Goal: Task Accomplishment & Management: Manage account settings

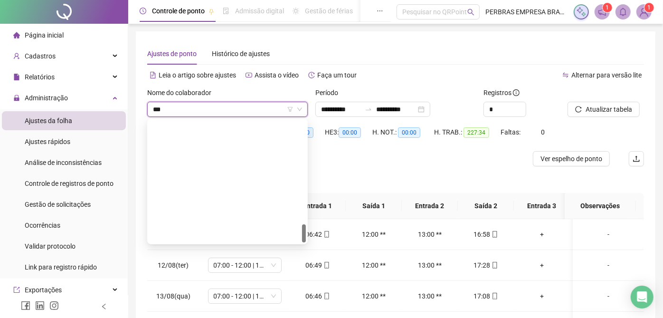
type input "****"
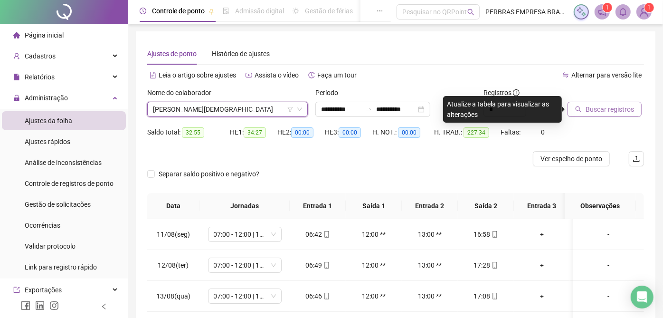
click at [587, 104] on span "Buscar registros" at bounding box center [609, 109] width 48 height 10
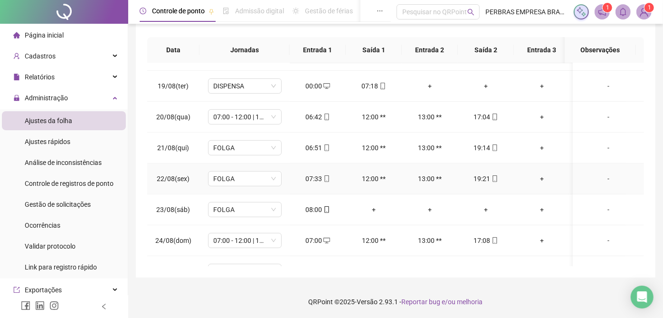
scroll to position [263, 0]
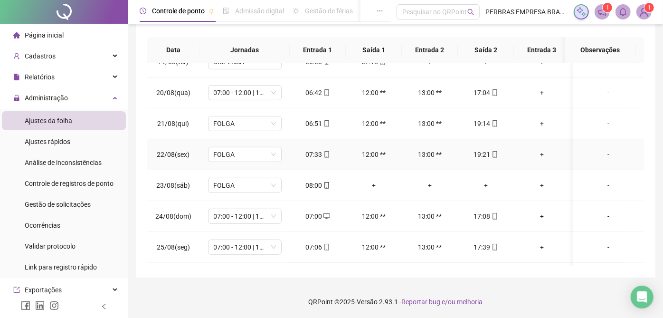
click at [545, 151] on div "+" at bounding box center [541, 154] width 41 height 10
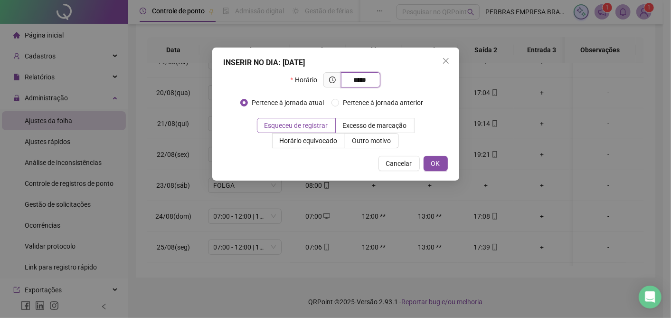
type input "*****"
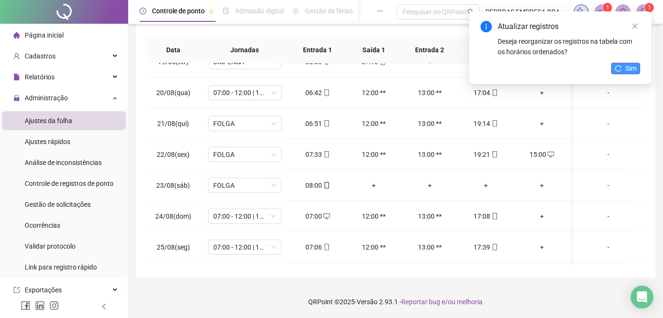
click at [628, 72] on span "Sim" at bounding box center [630, 68] width 11 height 10
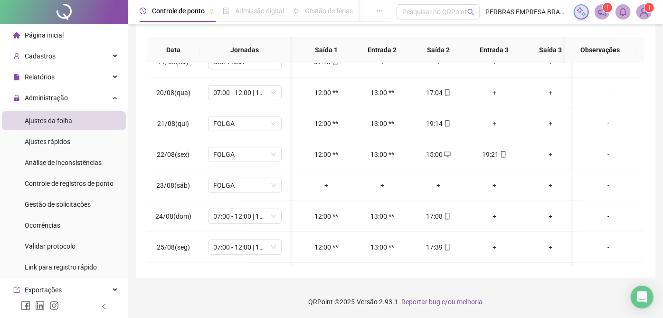
scroll to position [0, 49]
drag, startPoint x: 548, startPoint y: 154, endPoint x: 543, endPoint y: 161, distance: 8.8
click at [548, 154] on div "+" at bounding box center [548, 154] width 41 height 10
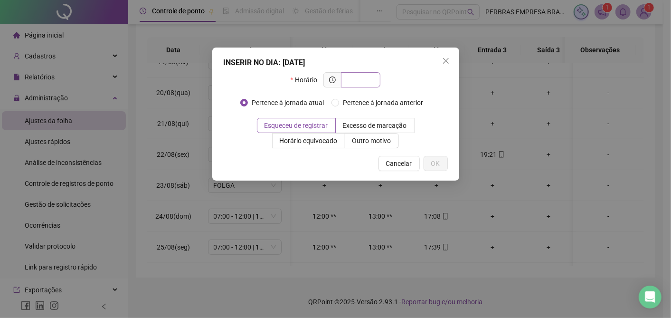
click at [363, 83] on input "text" at bounding box center [360, 80] width 26 height 10
type input "*****"
drag, startPoint x: 370, startPoint y: 138, endPoint x: 369, endPoint y: 143, distance: 5.3
click at [369, 141] on span "Outro motivo" at bounding box center [371, 141] width 39 height 8
click at [366, 137] on span "Outro motivo" at bounding box center [371, 141] width 39 height 8
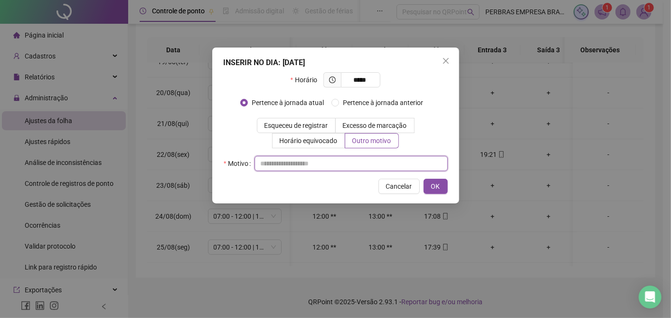
click at [330, 164] on input "text" at bounding box center [350, 163] width 193 height 15
type input "*"
type input "*****"
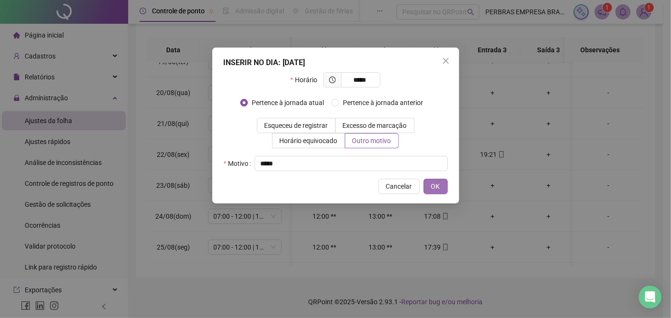
click at [431, 183] on span "OK" at bounding box center [435, 186] width 9 height 10
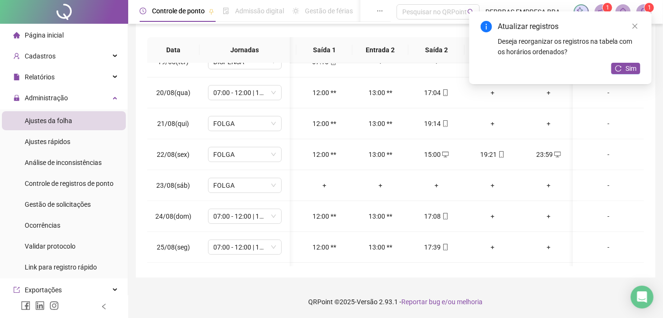
scroll to position [0, 0]
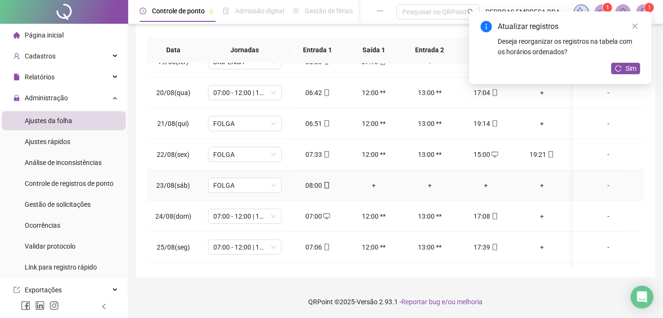
drag, startPoint x: 368, startPoint y: 182, endPoint x: 355, endPoint y: 202, distance: 24.2
click at [369, 182] on div "+" at bounding box center [373, 185] width 41 height 10
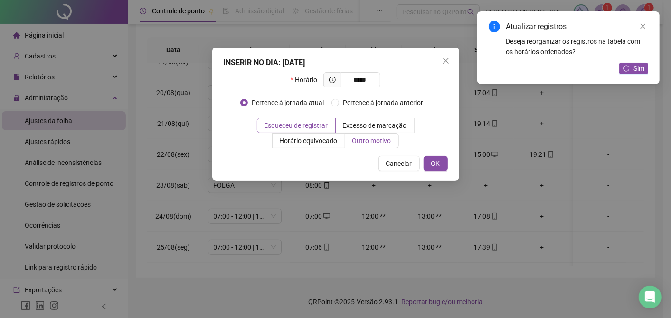
type input "*****"
click at [366, 139] on span "Outro motivo" at bounding box center [371, 141] width 39 height 8
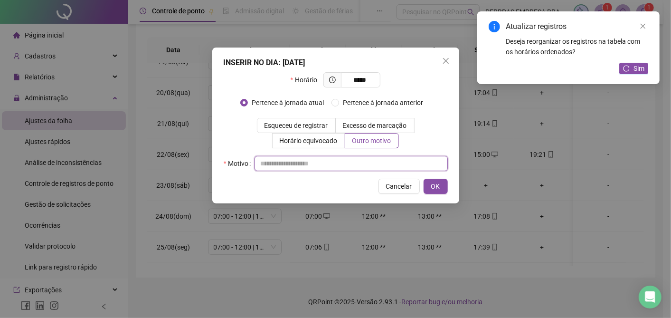
drag, startPoint x: 340, startPoint y: 166, endPoint x: 341, endPoint y: 249, distance: 83.1
click at [340, 169] on input "text" at bounding box center [350, 163] width 193 height 15
type input "*****"
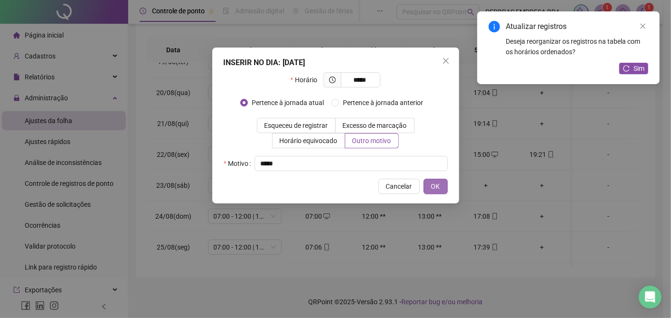
click at [425, 178] on button "OK" at bounding box center [435, 185] width 24 height 15
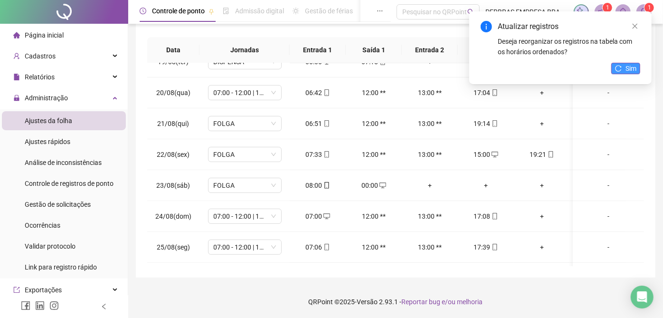
click at [622, 72] on button "Sim" at bounding box center [625, 68] width 29 height 11
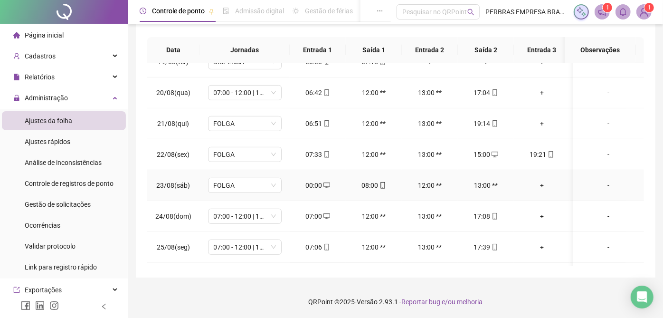
click at [600, 180] on div "-" at bounding box center [608, 185] width 56 height 10
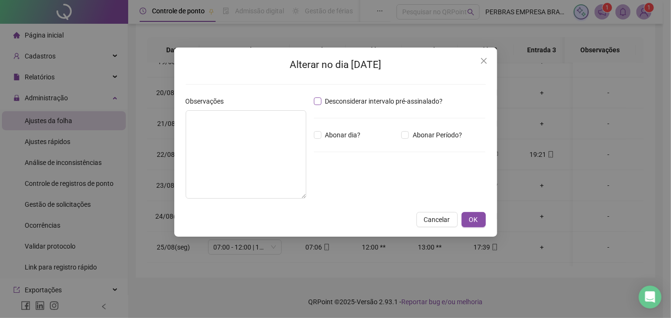
click at [357, 102] on span "Desconsiderar intervalo pré-assinalado?" at bounding box center [383, 101] width 125 height 10
click at [470, 223] on span "OK" at bounding box center [473, 219] width 9 height 10
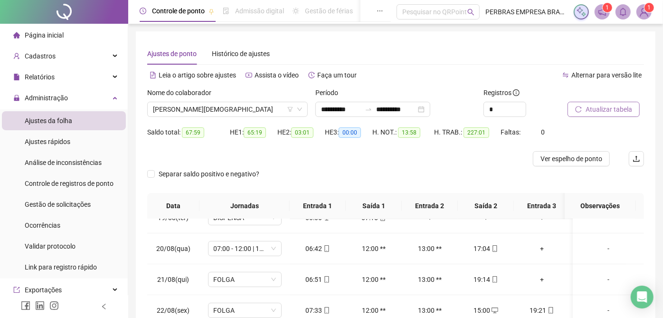
click at [605, 105] on span "Atualizar tabela" at bounding box center [608, 109] width 47 height 10
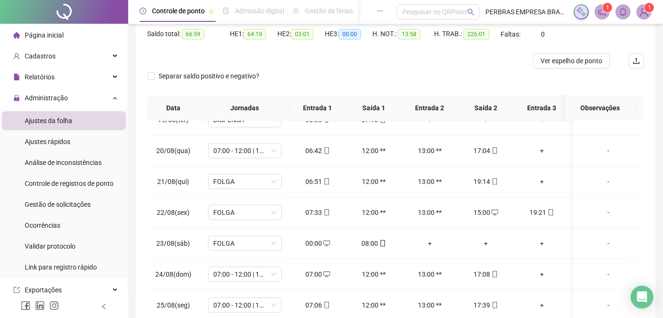
scroll to position [50, 0]
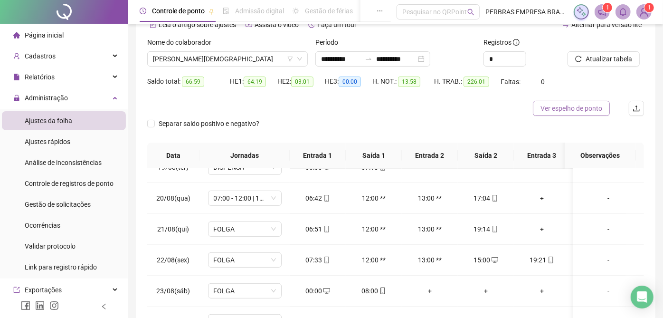
click at [560, 108] on span "Ver espelho de ponto" at bounding box center [571, 108] width 62 height 10
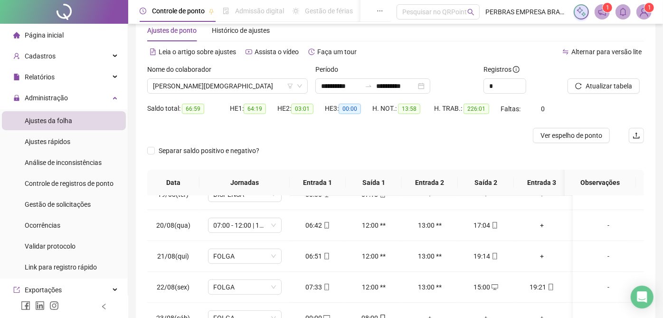
scroll to position [0, 0]
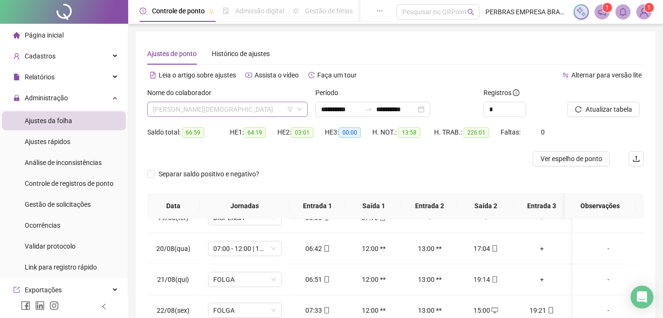
click at [192, 110] on span "[PERSON_NAME][DEMOGRAPHIC_DATA]" at bounding box center [227, 109] width 149 height 14
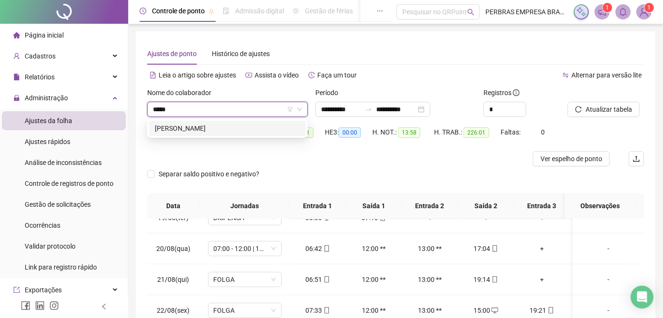
type input "******"
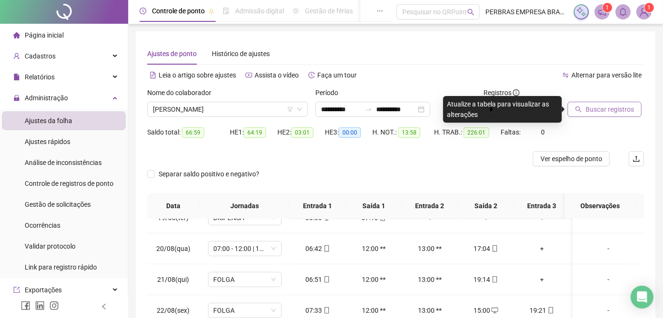
click at [574, 104] on button "Buscar registros" at bounding box center [604, 109] width 74 height 15
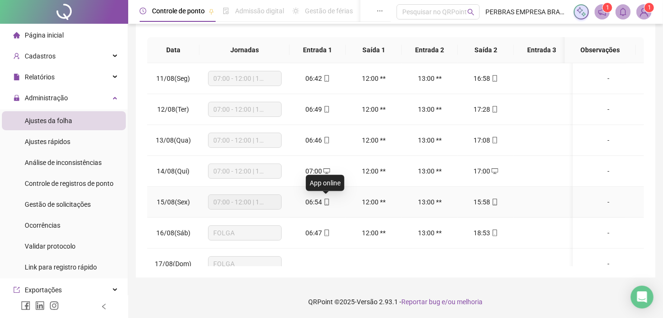
click at [324, 199] on icon "mobile" at bounding box center [326, 201] width 7 height 7
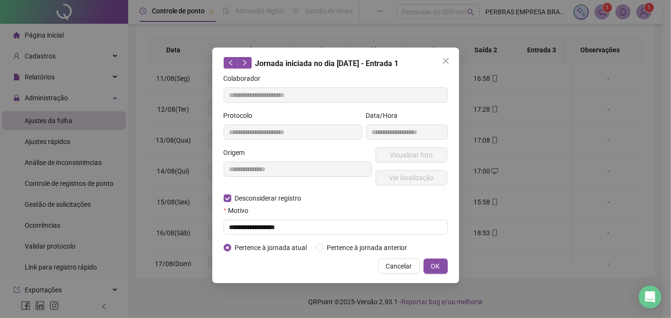
type input "**********"
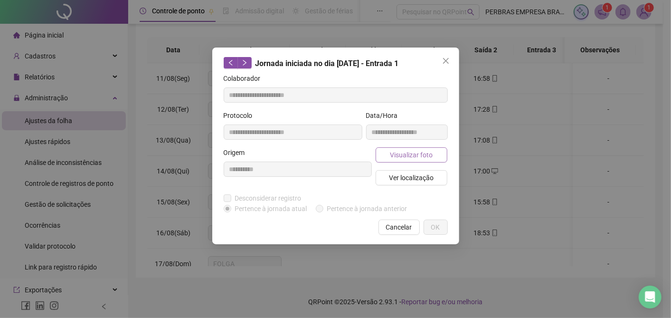
click at [407, 155] on span "Visualizar foto" at bounding box center [411, 155] width 43 height 10
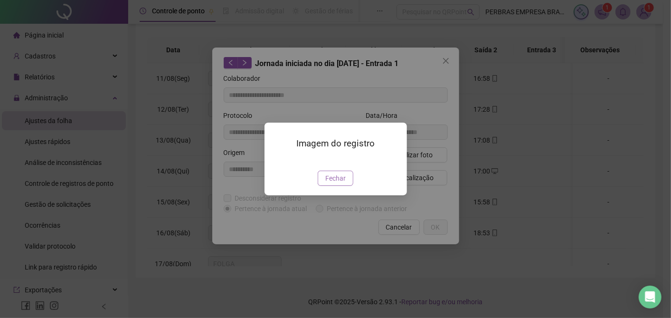
click at [338, 183] on span "Fechar" at bounding box center [335, 178] width 20 height 10
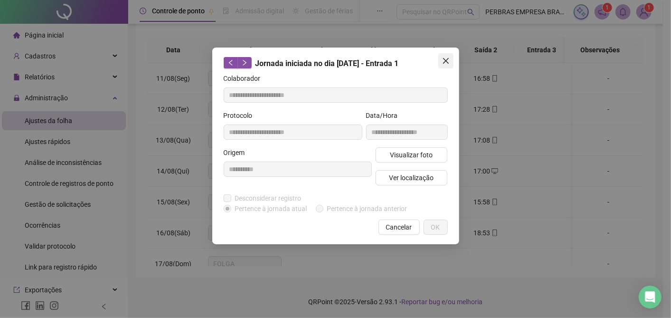
click at [445, 64] on icon "close" at bounding box center [446, 61] width 8 height 8
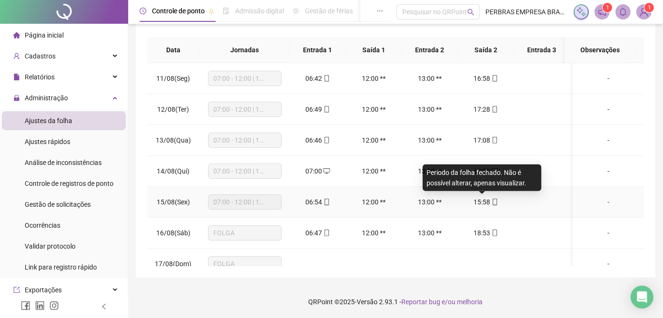
click at [490, 200] on span "mobile" at bounding box center [494, 201] width 8 height 7
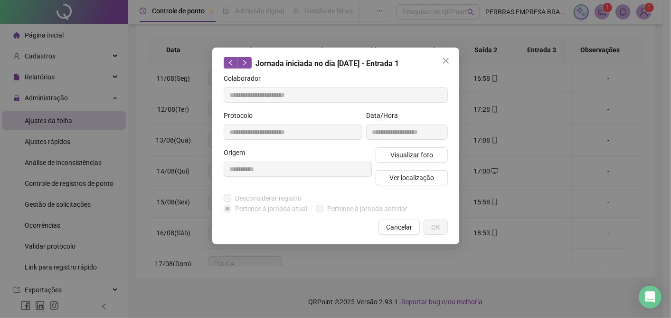
type input "**********"
click at [411, 151] on span "Visualizar foto" at bounding box center [411, 155] width 43 height 10
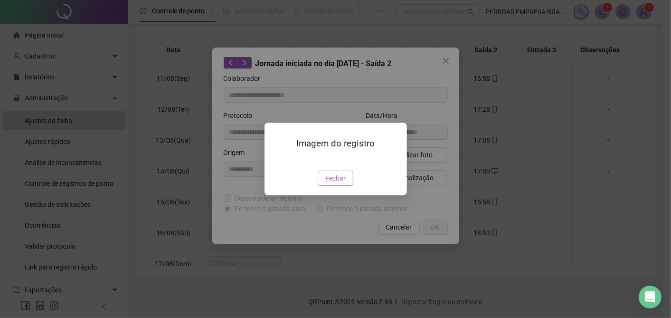
click at [340, 183] on span "Fechar" at bounding box center [335, 178] width 20 height 10
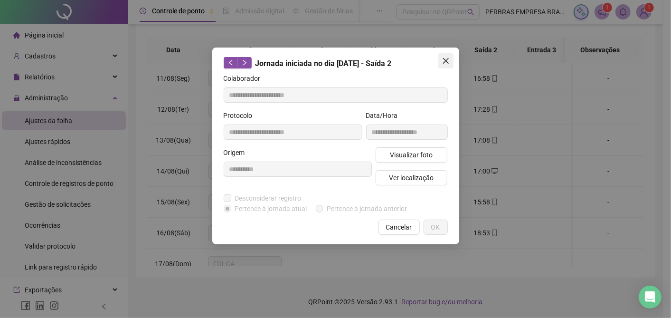
click at [446, 61] on icon "close" at bounding box center [445, 61] width 6 height 6
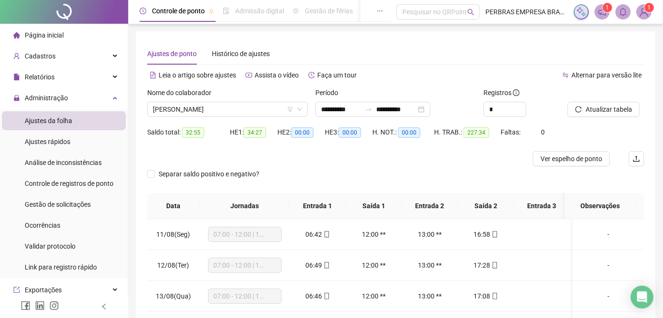
click at [256, 100] on div "Nome do colaborador" at bounding box center [227, 94] width 160 height 14
click at [614, 106] on span "Atualizar tabela" at bounding box center [608, 109] width 47 height 10
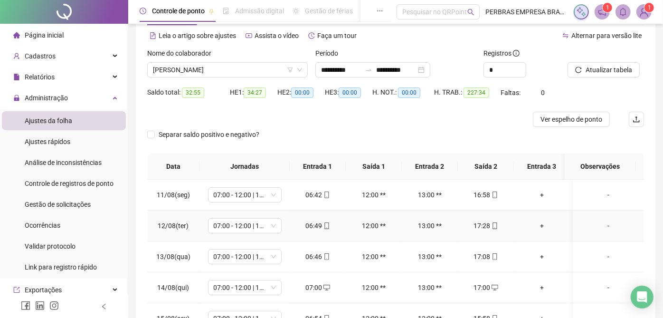
scroll to position [156, 0]
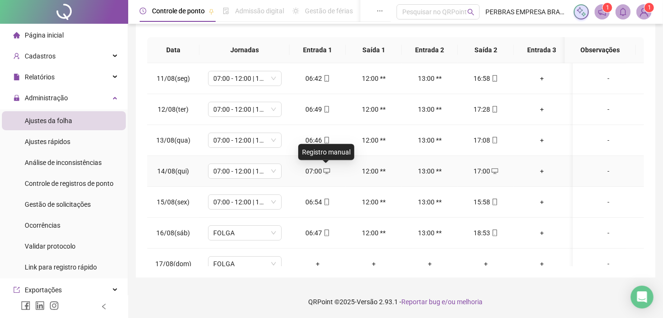
click at [327, 168] on icon "desktop" at bounding box center [326, 171] width 7 height 7
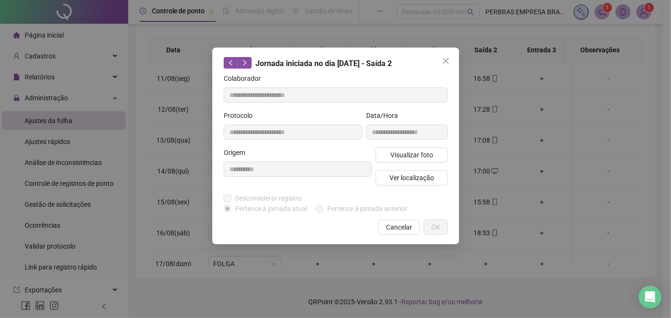
type input "**********"
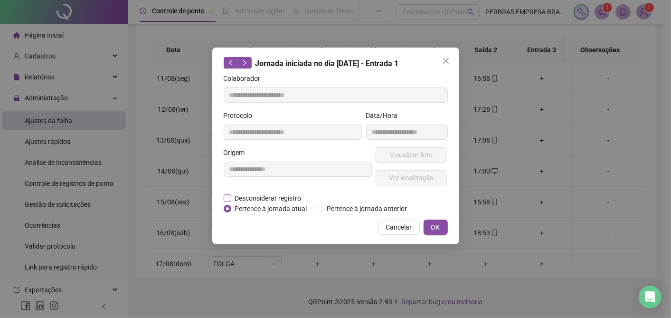
click at [260, 198] on span "Desconsiderar registro" at bounding box center [268, 198] width 74 height 10
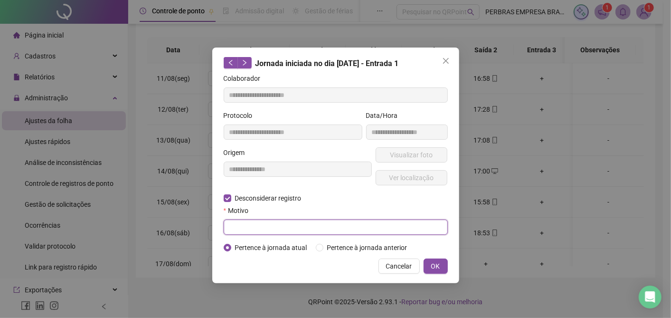
click at [244, 231] on input "text" at bounding box center [336, 226] width 224 height 15
type input "**********"
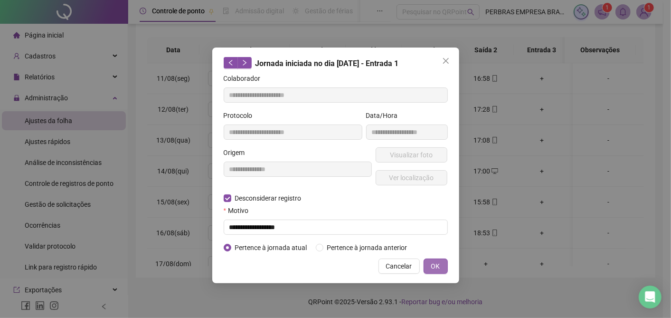
click at [436, 262] on span "OK" at bounding box center [435, 266] width 9 height 10
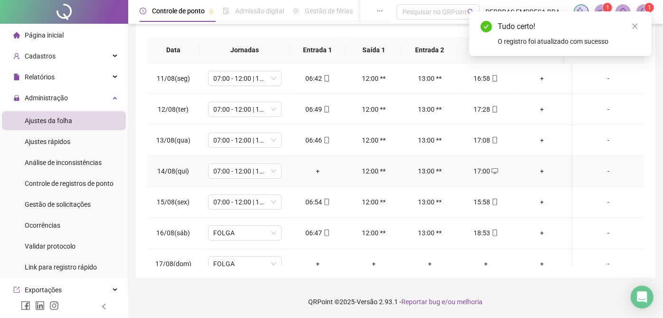
drag, startPoint x: 494, startPoint y: 168, endPoint x: 485, endPoint y: 172, distance: 10.4
click at [494, 168] on icon "desktop" at bounding box center [494, 171] width 7 height 7
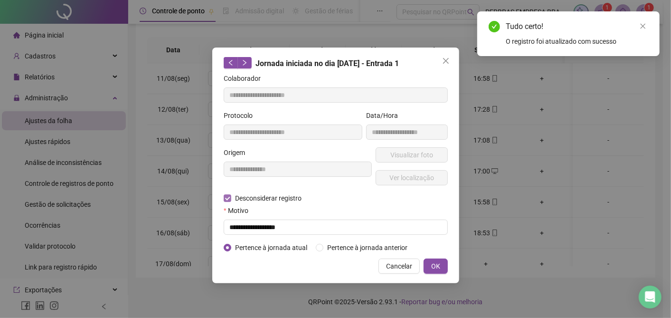
type input "**********"
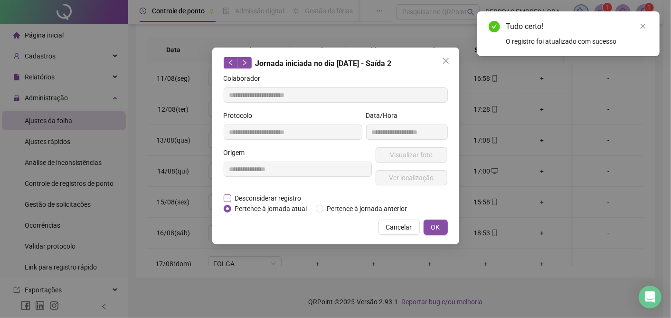
drag, startPoint x: 283, startPoint y: 195, endPoint x: 281, endPoint y: 199, distance: 5.3
click at [284, 195] on span "Desconsiderar registro" at bounding box center [268, 198] width 74 height 10
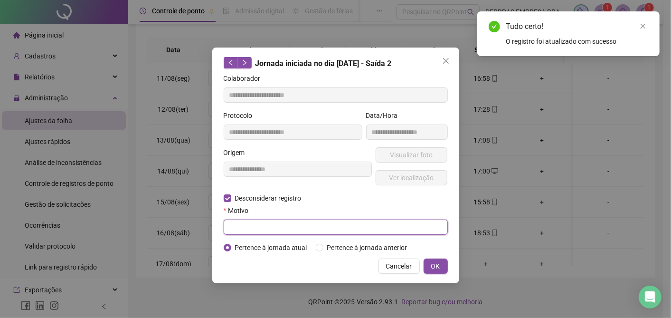
drag, startPoint x: 260, startPoint y: 229, endPoint x: 273, endPoint y: 241, distance: 17.5
click at [260, 232] on input "text" at bounding box center [336, 226] width 224 height 15
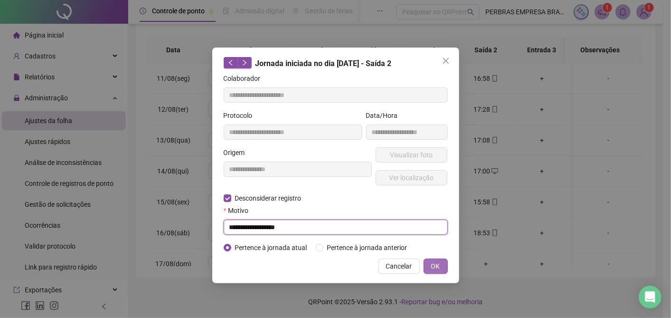
type input "**********"
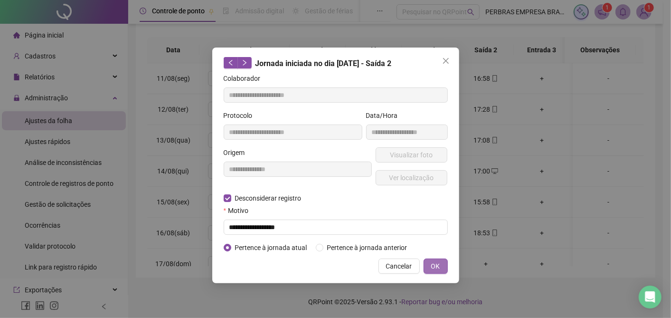
click at [442, 265] on button "OK" at bounding box center [435, 265] width 24 height 15
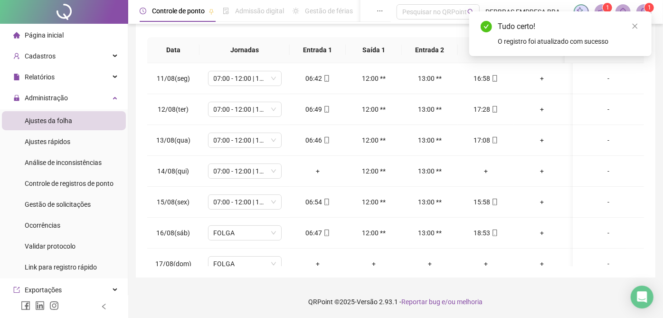
scroll to position [0, 0]
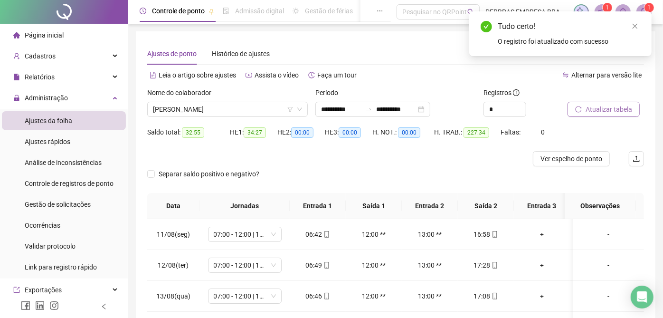
click at [607, 112] on span "Atualizar tabela" at bounding box center [608, 109] width 47 height 10
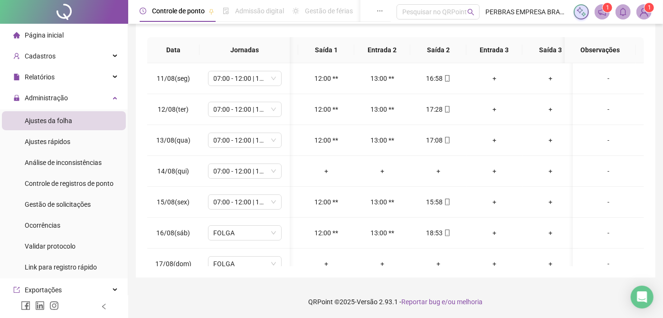
scroll to position [0, 61]
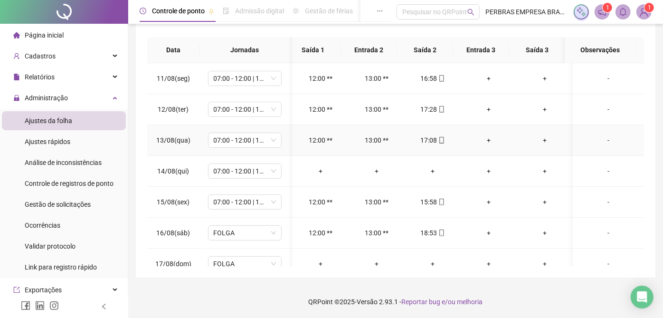
click at [481, 145] on td "+" at bounding box center [488, 140] width 56 height 31
click at [481, 135] on div "+" at bounding box center [488, 140] width 41 height 10
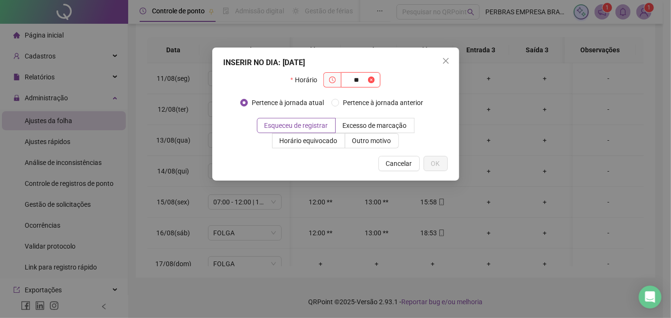
type input "*"
type input "*****"
click at [445, 162] on button "OK" at bounding box center [435, 163] width 24 height 15
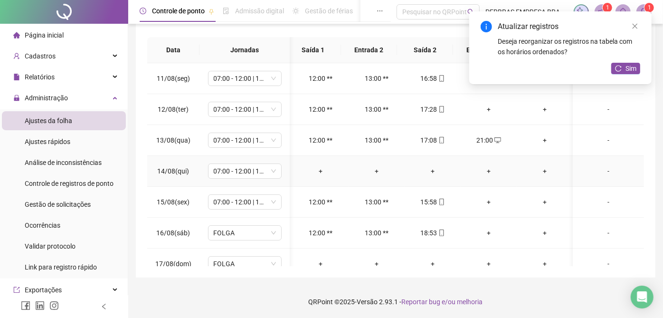
scroll to position [0, 53]
click at [544, 141] on div "+" at bounding box center [545, 140] width 41 height 10
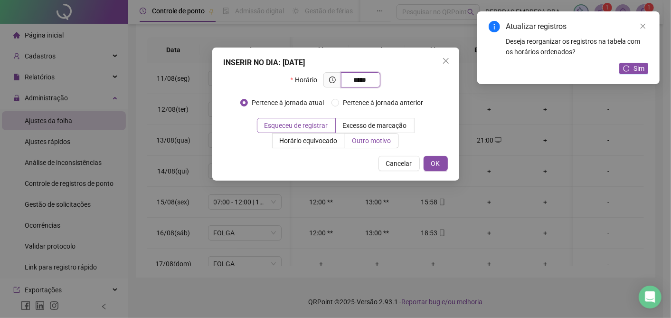
type input "*****"
click at [378, 137] on span "Outro motivo" at bounding box center [371, 141] width 39 height 8
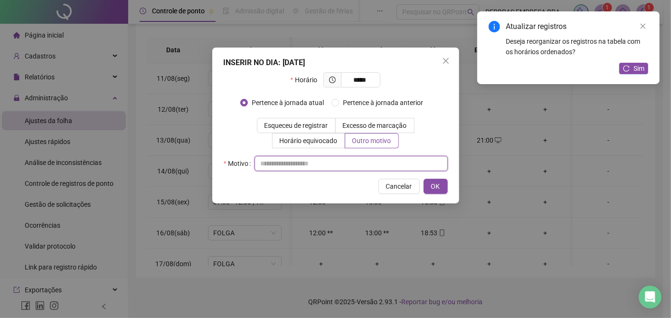
click at [342, 170] on input "text" at bounding box center [350, 163] width 193 height 15
type input "*****"
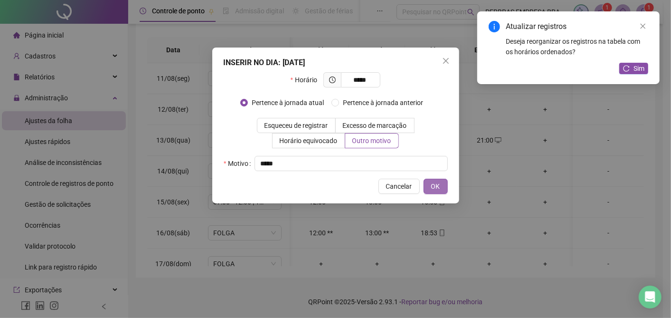
click at [442, 185] on button "OK" at bounding box center [435, 185] width 24 height 15
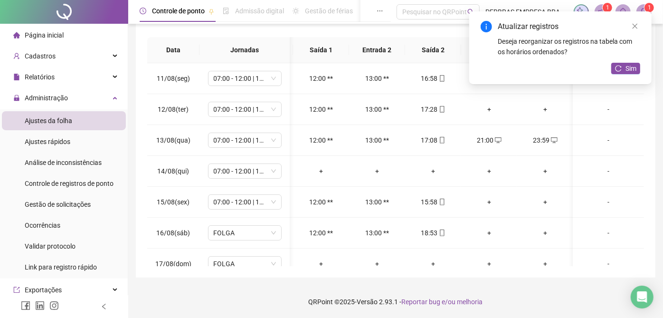
scroll to position [0, 0]
click at [315, 166] on div "+" at bounding box center [317, 171] width 41 height 10
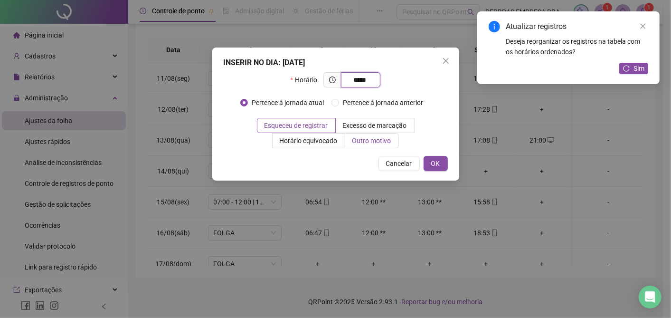
type input "*****"
click at [357, 142] on span "Outro motivo" at bounding box center [371, 141] width 39 height 8
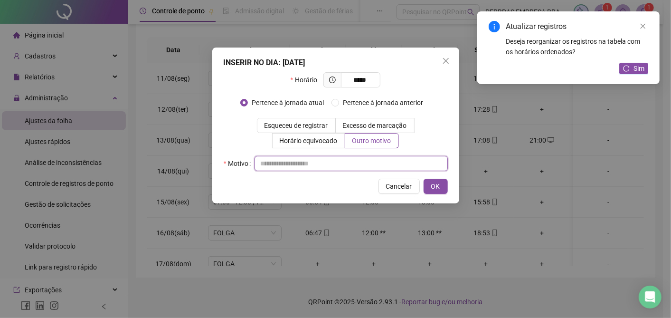
click at [319, 167] on input "text" at bounding box center [350, 163] width 193 height 15
type input "*****"
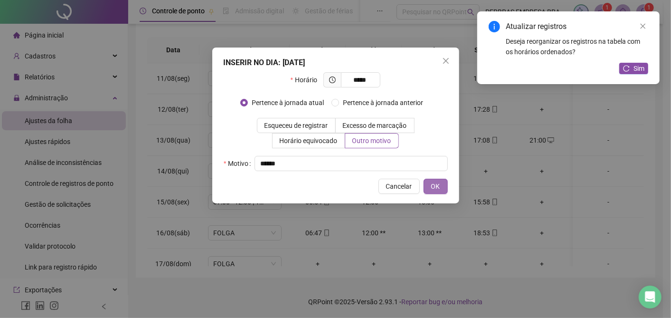
click at [442, 184] on button "OK" at bounding box center [435, 185] width 24 height 15
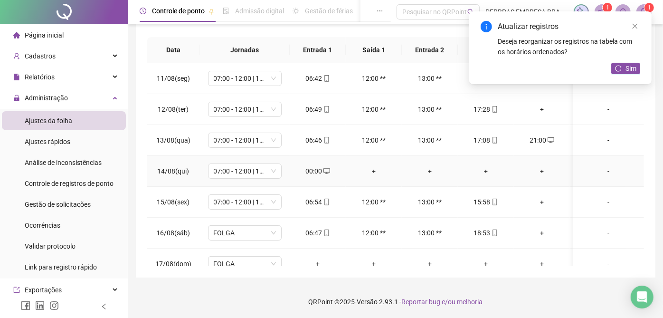
click at [368, 173] on div "+" at bounding box center [373, 171] width 41 height 10
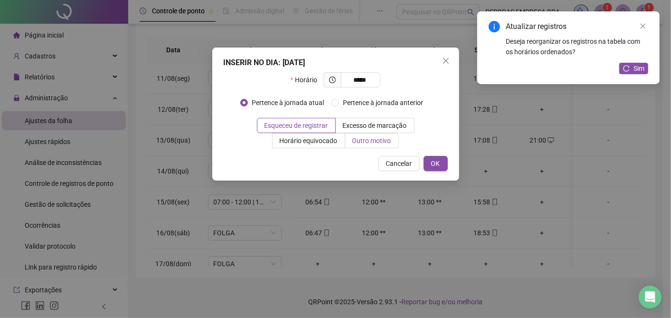
type input "*****"
click at [365, 146] on label "Outro motivo" at bounding box center [372, 140] width 54 height 15
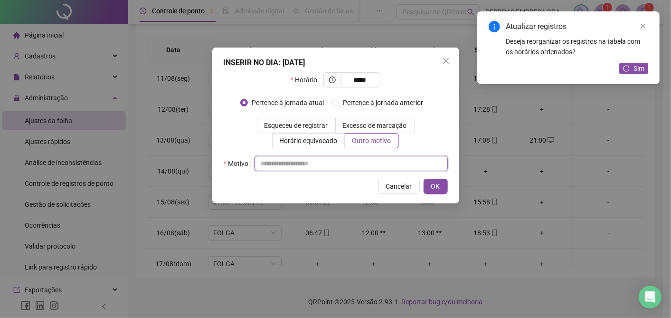
click at [345, 162] on input "text" at bounding box center [350, 163] width 193 height 15
type input "*****"
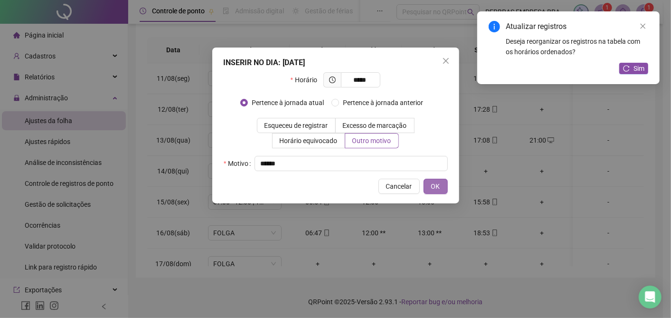
click at [442, 183] on button "OK" at bounding box center [435, 185] width 24 height 15
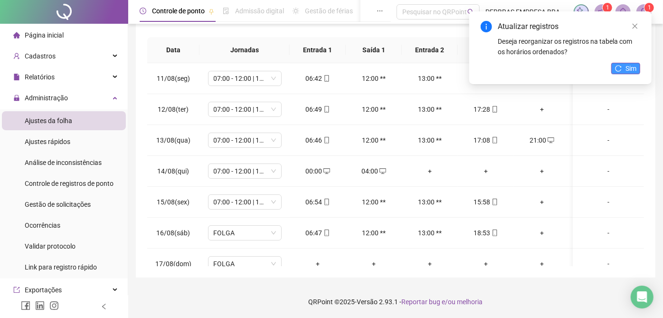
click at [626, 66] on span "Sim" at bounding box center [630, 68] width 11 height 10
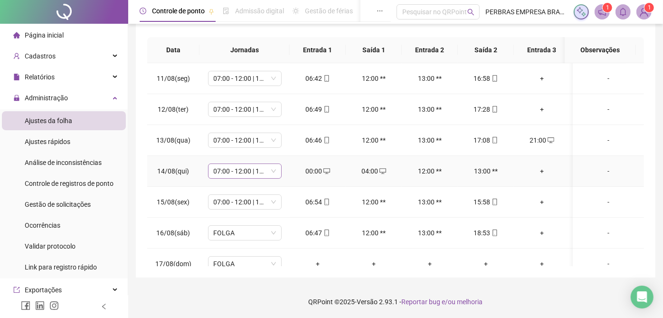
click at [262, 173] on span "07:00 - 12:00 | 13:00 - 17:00" at bounding box center [245, 171] width 62 height 14
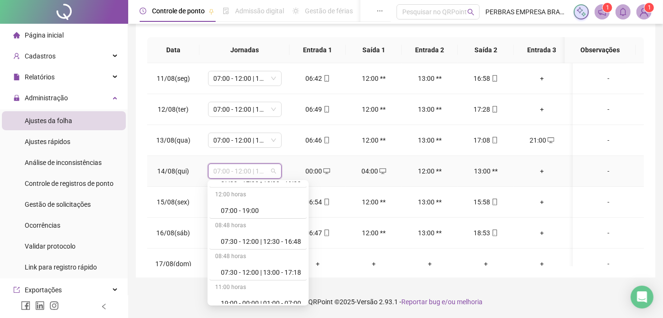
scroll to position [370, 0]
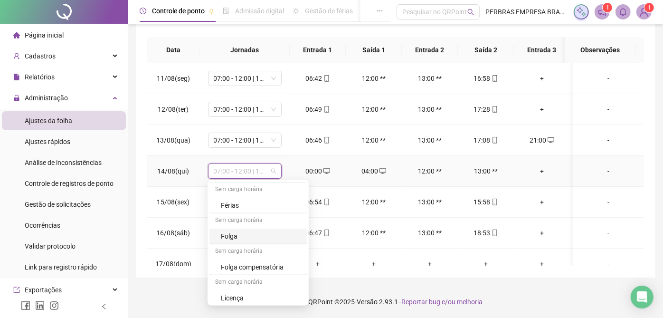
drag, startPoint x: 250, startPoint y: 235, endPoint x: 264, endPoint y: 207, distance: 30.8
click at [250, 235] on div "Folga" at bounding box center [261, 236] width 80 height 10
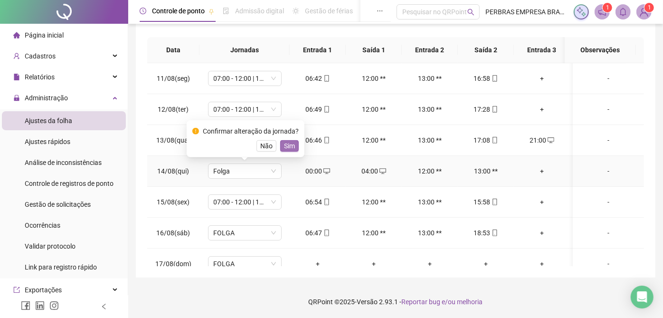
click at [289, 147] on span "Sim" at bounding box center [289, 146] width 11 height 10
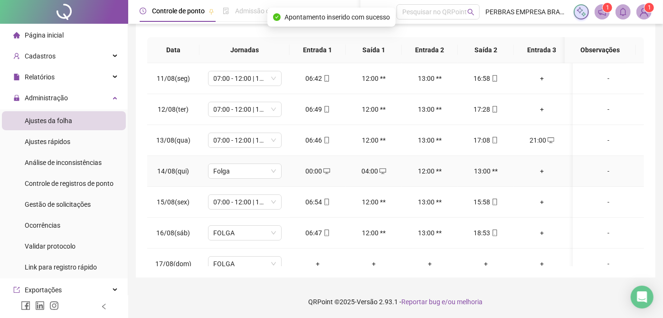
click at [602, 170] on div "-" at bounding box center [608, 171] width 56 height 10
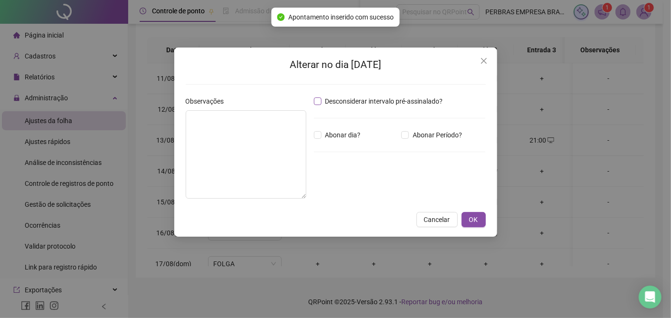
click at [403, 103] on span "Desconsiderar intervalo pré-assinalado?" at bounding box center [383, 101] width 125 height 10
click at [468, 224] on button "OK" at bounding box center [473, 219] width 24 height 15
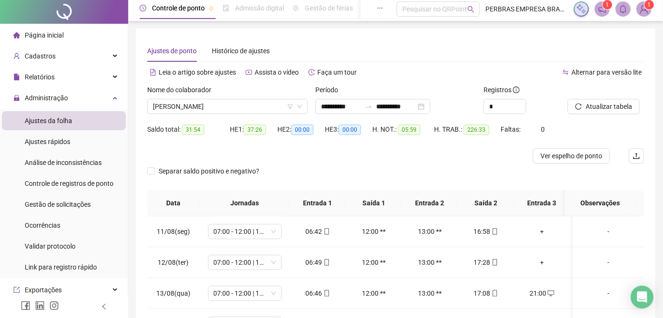
scroll to position [0, 0]
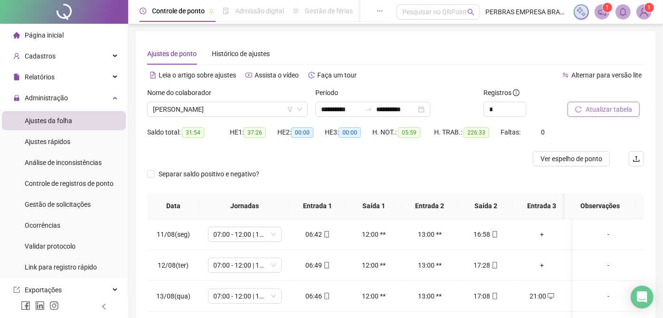
click at [606, 107] on span "Atualizar tabela" at bounding box center [608, 109] width 47 height 10
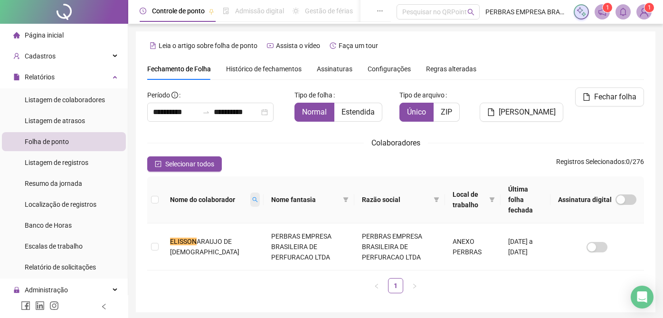
click at [250, 192] on span at bounding box center [254, 199] width 9 height 14
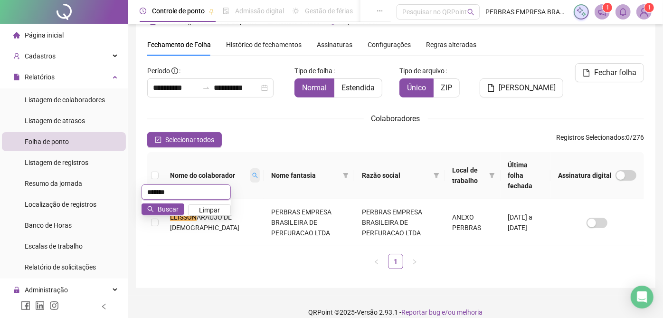
scroll to position [24, 0]
type input "**********"
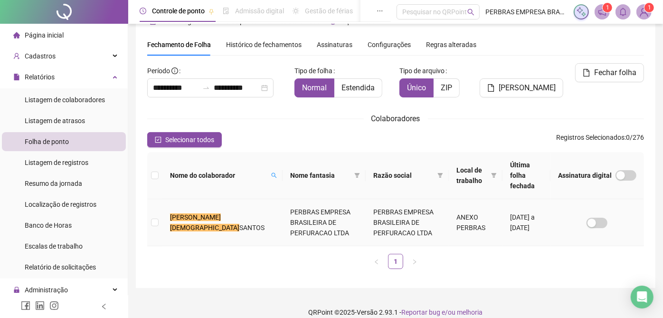
click at [453, 208] on td "ANEXO PERBRAS" at bounding box center [476, 222] width 54 height 47
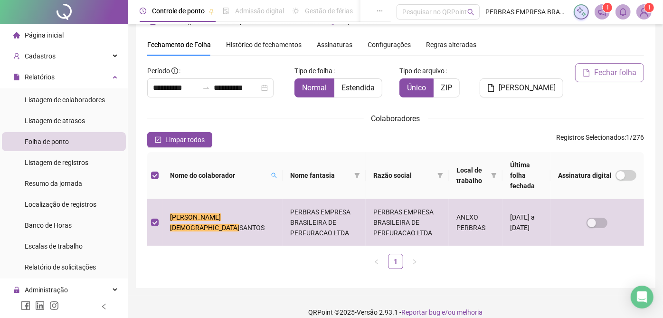
click at [608, 67] on span "Fechar folha" at bounding box center [615, 72] width 42 height 11
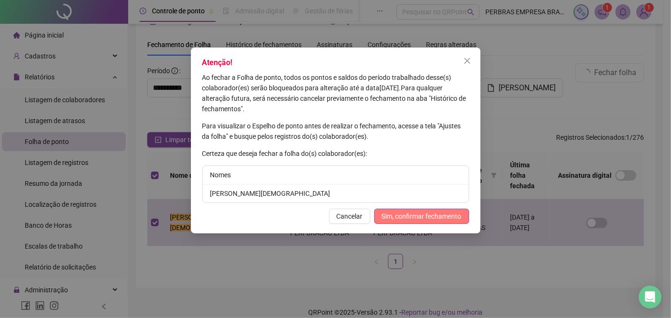
click at [425, 216] on span "Sim, confirmar fechamento" at bounding box center [422, 216] width 80 height 10
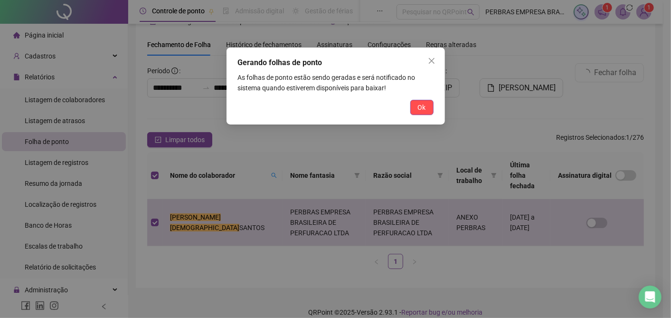
drag, startPoint x: 422, startPoint y: 106, endPoint x: 597, endPoint y: 43, distance: 186.2
click at [421, 107] on span "Ok" at bounding box center [422, 107] width 8 height 10
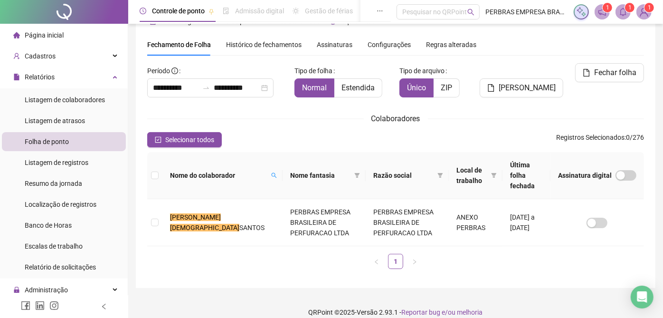
click at [627, 11] on sup "1" at bounding box center [629, 7] width 9 height 9
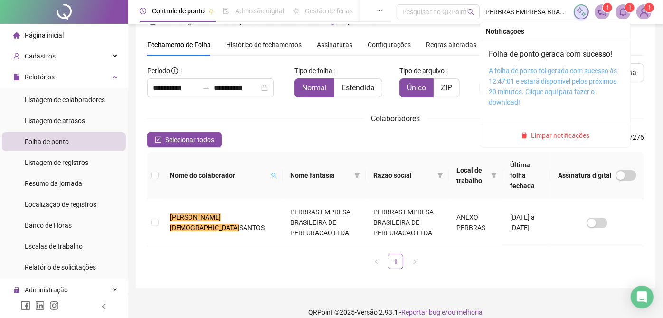
click at [587, 72] on link "A folha de ponto foi gerada com sucesso às 12:47:01 e estará disponível pelos p…" at bounding box center [552, 86] width 128 height 39
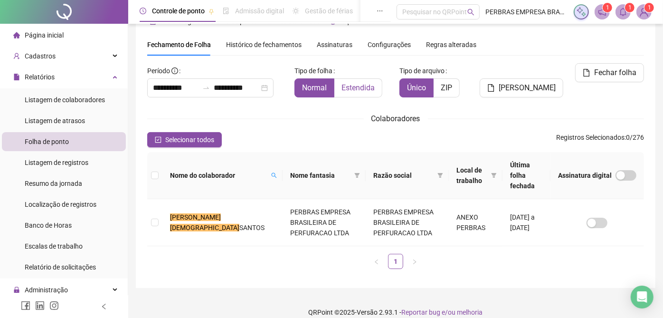
click at [351, 86] on span "Estendida" at bounding box center [357, 87] width 33 height 9
click at [449, 218] on td "ANEXO PERBRAS" at bounding box center [476, 222] width 54 height 47
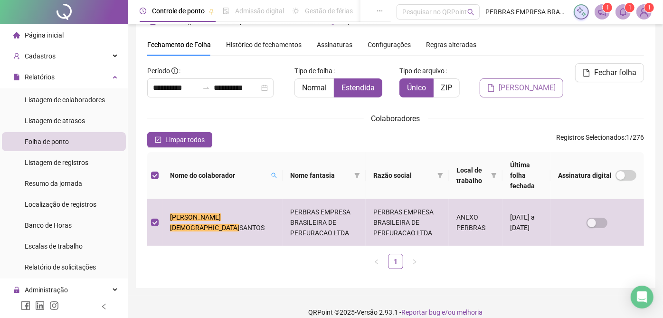
click at [522, 89] on span "[PERSON_NAME]" at bounding box center [526, 87] width 57 height 11
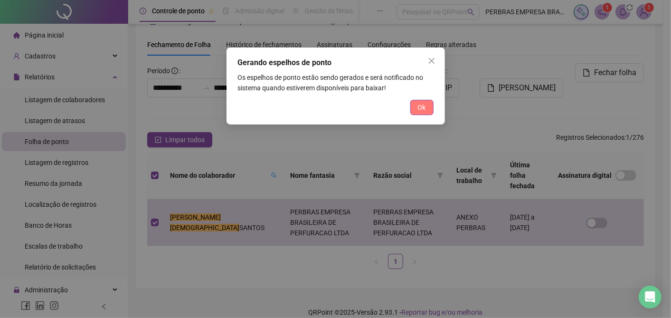
click at [419, 107] on span "Ok" at bounding box center [422, 107] width 8 height 10
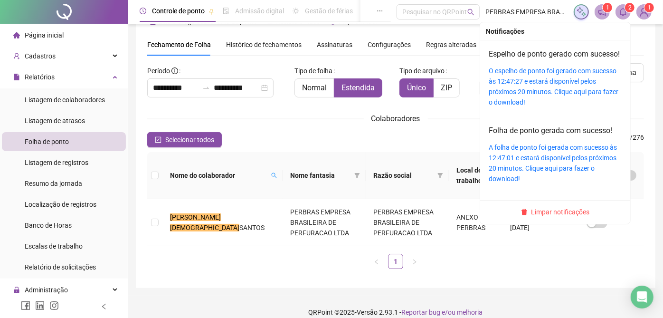
click at [627, 12] on icon "bell" at bounding box center [623, 12] width 9 height 9
click at [537, 83] on link "O espelho de ponto foi gerado com sucesso às 12:47:27 e estará disponível pelos…" at bounding box center [553, 86] width 130 height 39
